Goal: Information Seeking & Learning: Learn about a topic

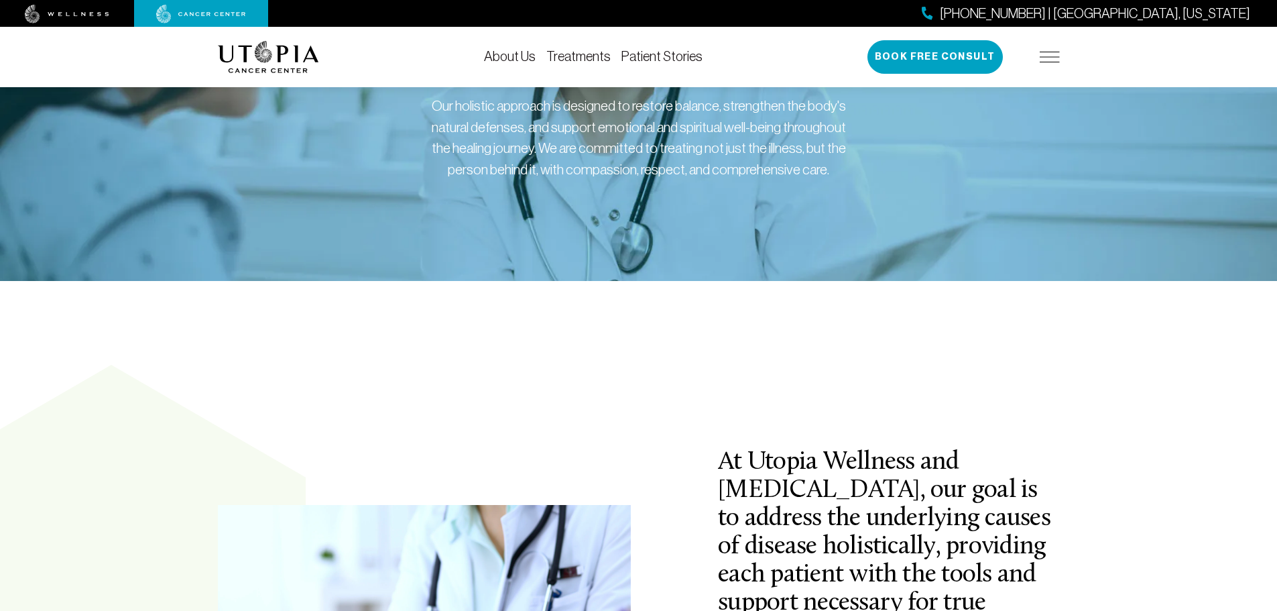
scroll to position [15, 0]
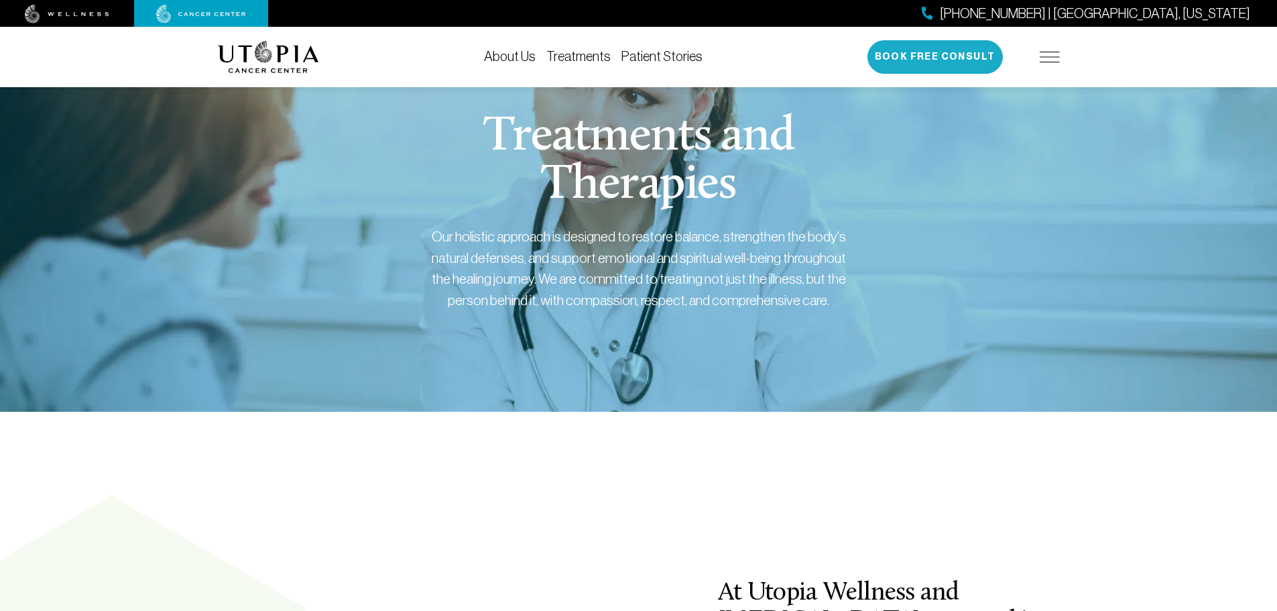
click at [912, 56] on button "Book Free Consult" at bounding box center [935, 57] width 135 height 34
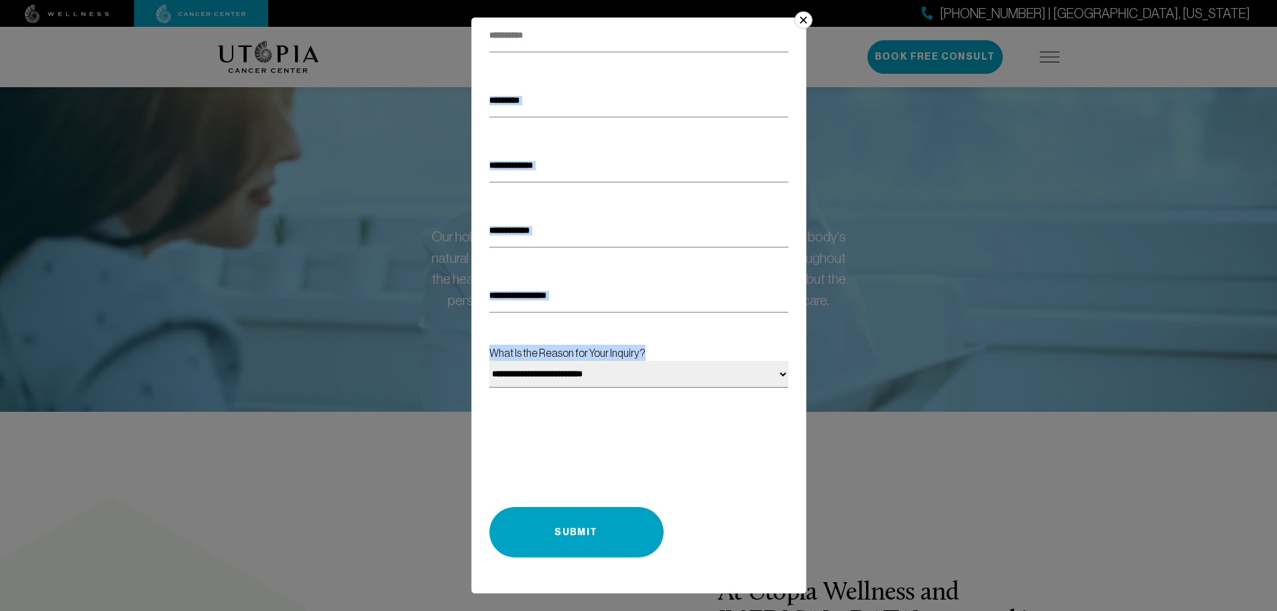
scroll to position [0, 0]
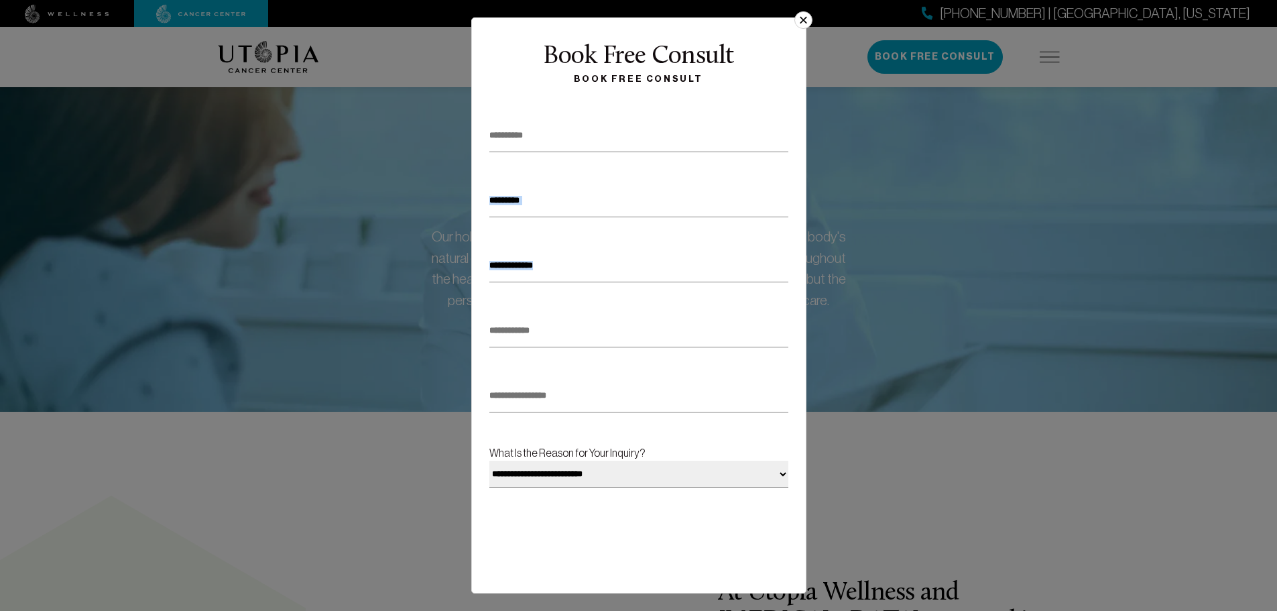
drag, startPoint x: 802, startPoint y: 238, endPoint x: 484, endPoint y: 349, distance: 336.5
click at [536, 365] on div "**********" at bounding box center [638, 305] width 327 height 568
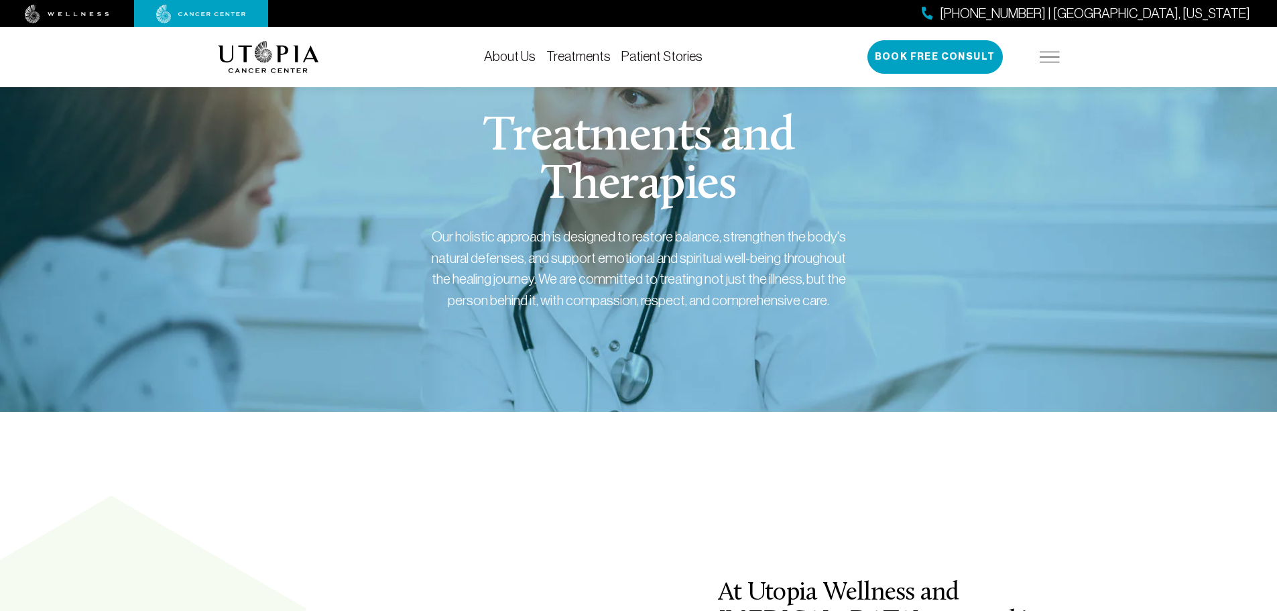
click at [585, 54] on link "Treatments" at bounding box center [578, 56] width 64 height 15
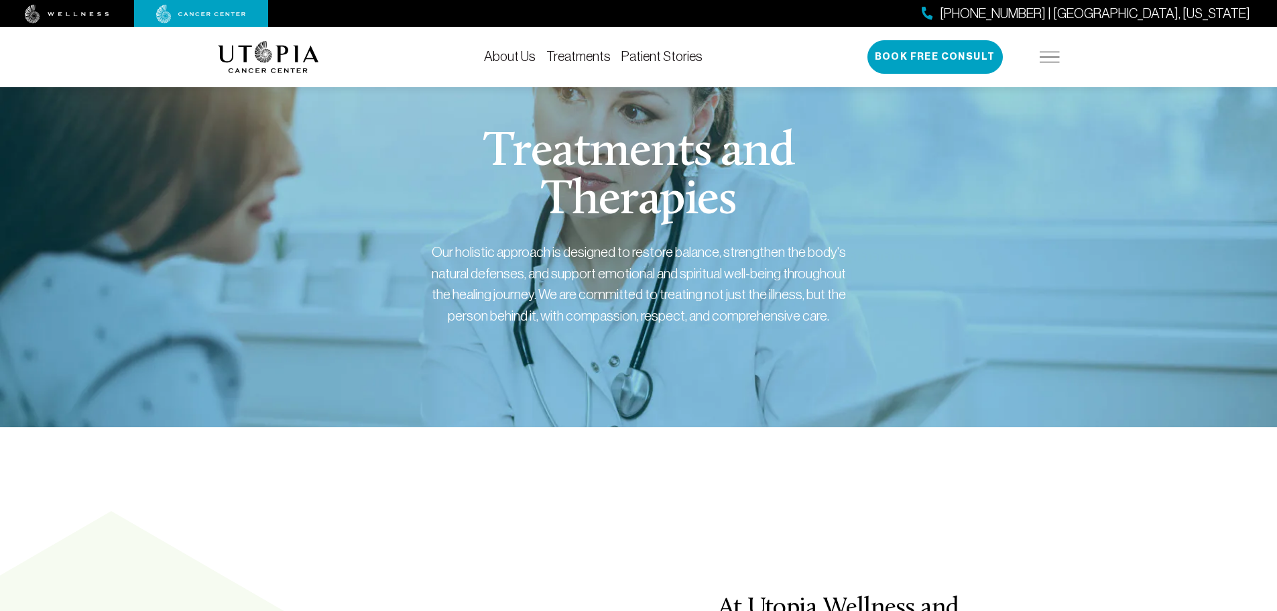
click at [581, 56] on link "Treatments" at bounding box center [578, 56] width 64 height 15
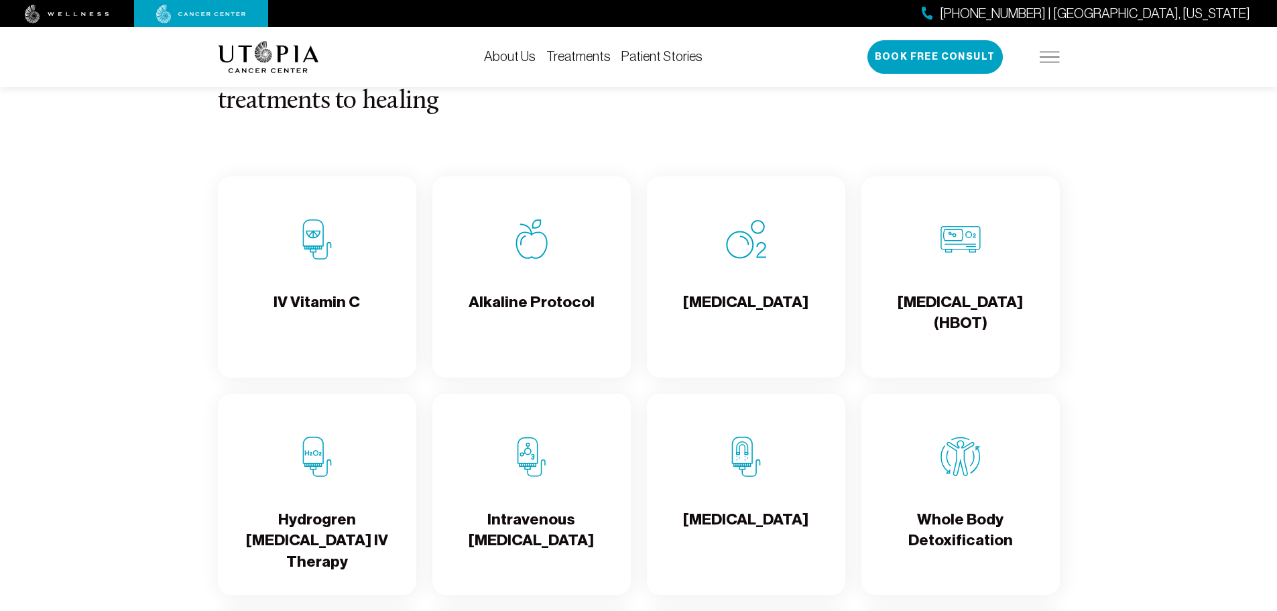
scroll to position [1207, 0]
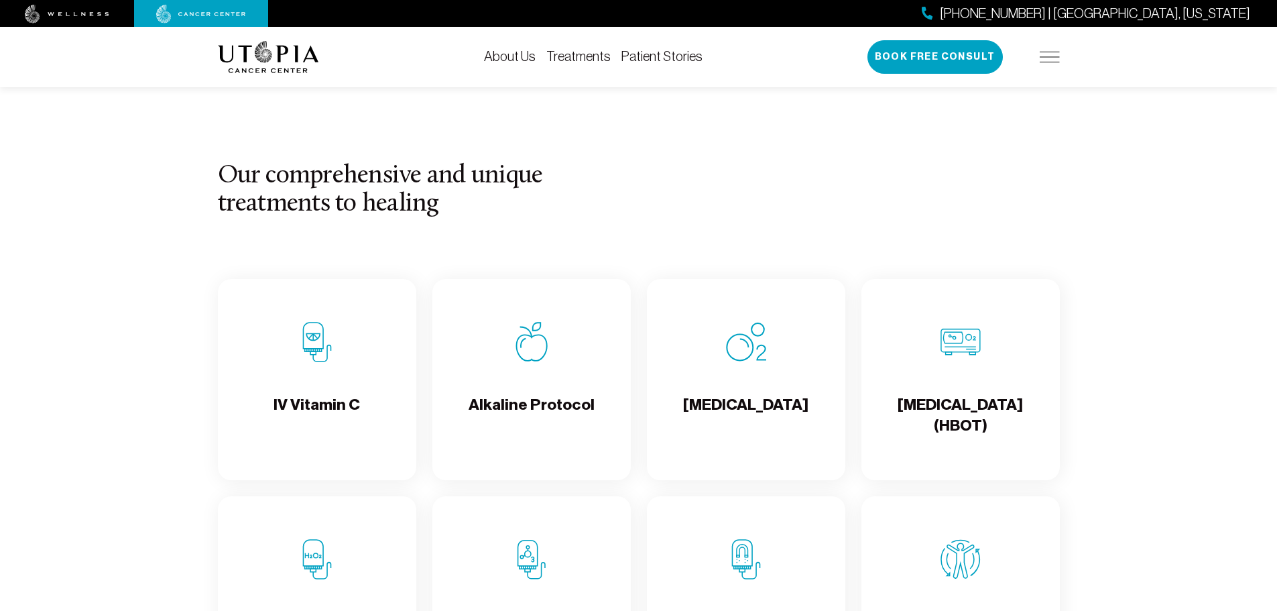
click at [520, 404] on h4 "Alkaline Protocol" at bounding box center [532, 416] width 126 height 44
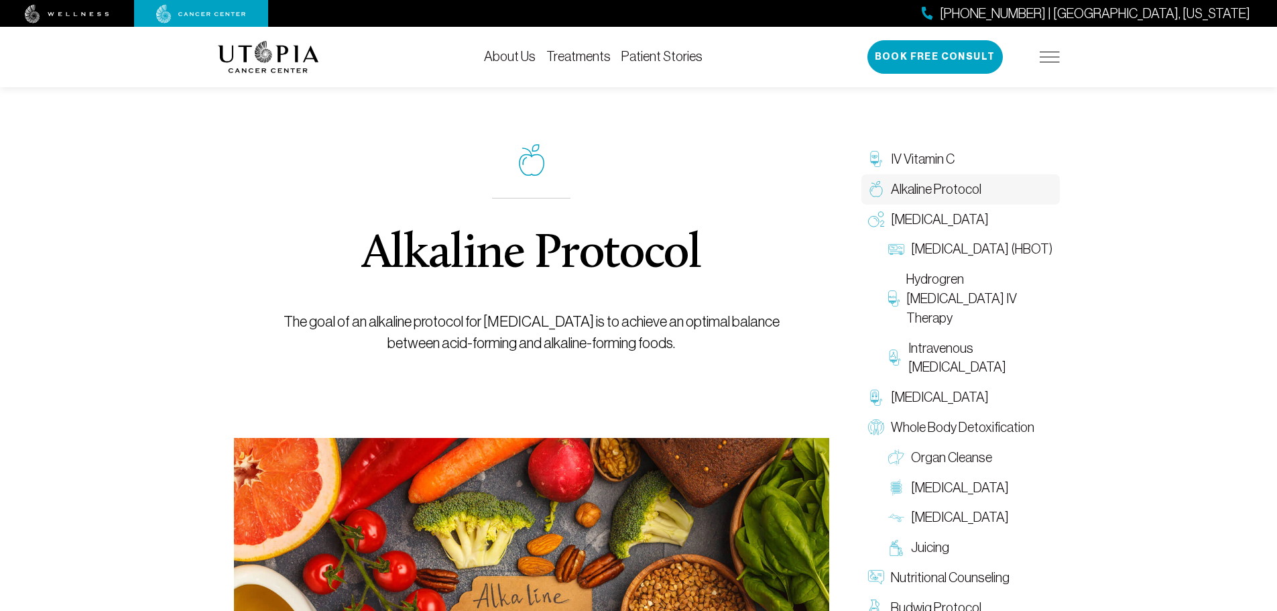
click at [585, 56] on link "Treatments" at bounding box center [578, 56] width 64 height 15
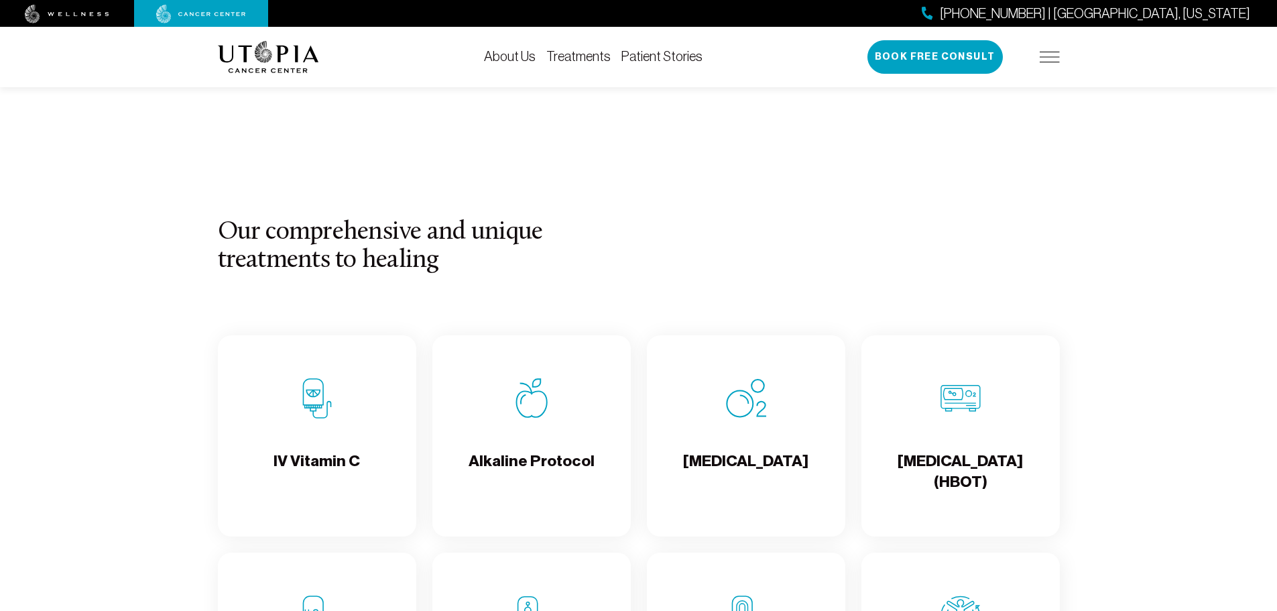
scroll to position [957, 0]
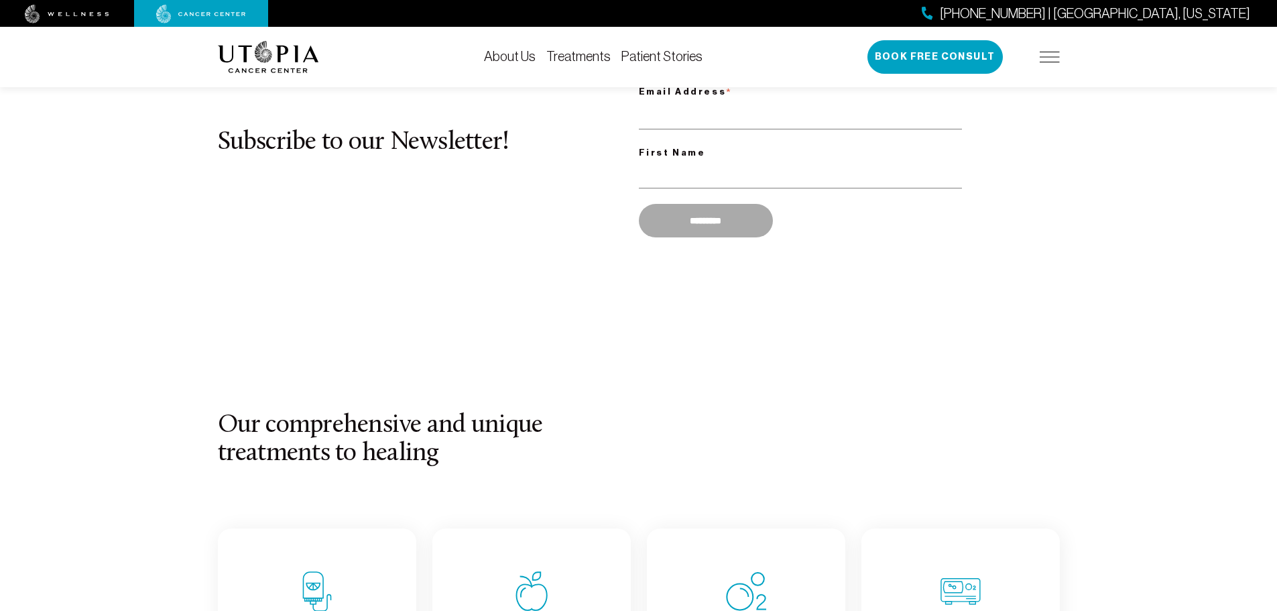
click at [88, 16] on img at bounding box center [67, 14] width 84 height 19
